Goal: Find specific page/section: Find specific page/section

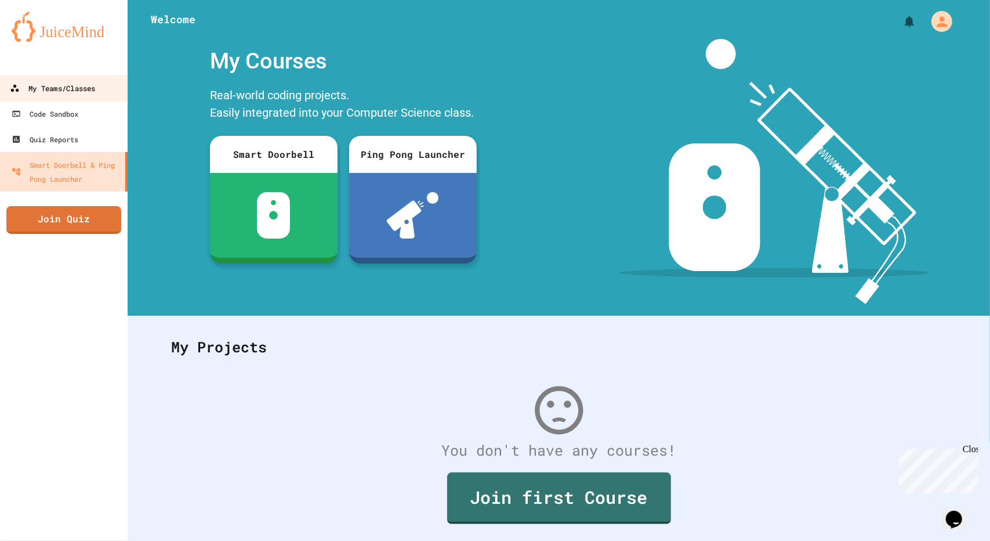
click at [52, 84] on div "My Teams/Classes" at bounding box center [52, 88] width 85 height 15
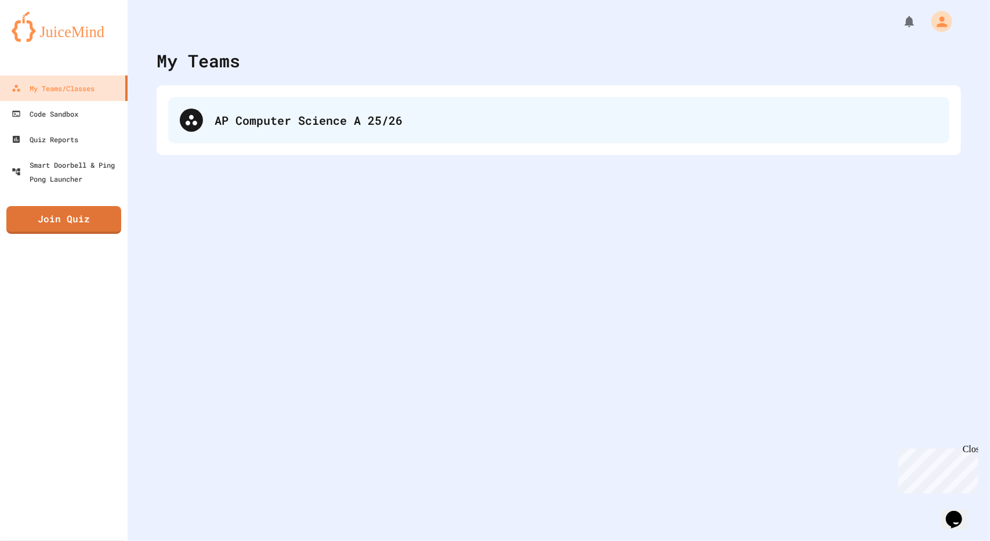
click at [329, 124] on div "AP Computer Science A 25/26" at bounding box center [576, 119] width 723 height 17
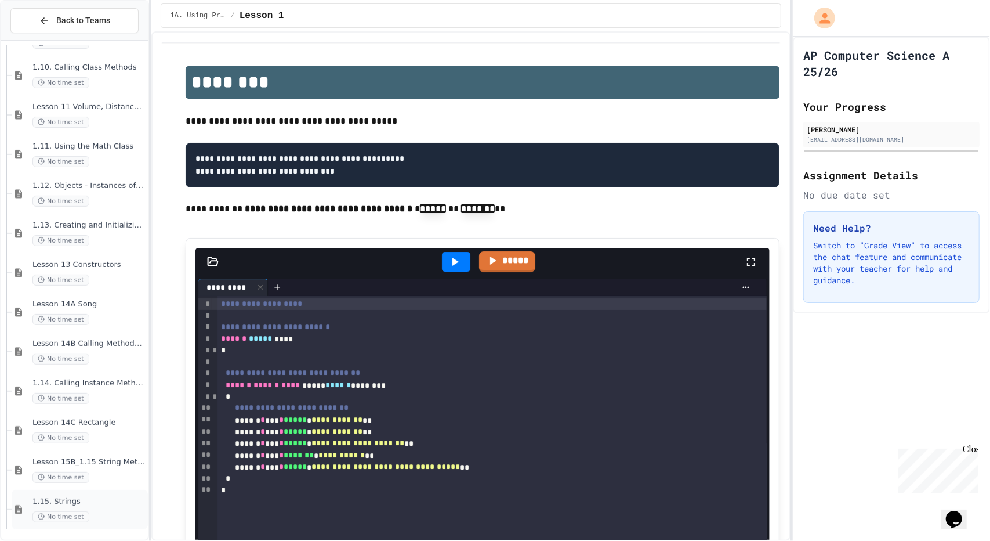
click at [122, 498] on span "1.15. Strings" at bounding box center [88, 502] width 113 height 10
